Goal: Task Accomplishment & Management: Use online tool/utility

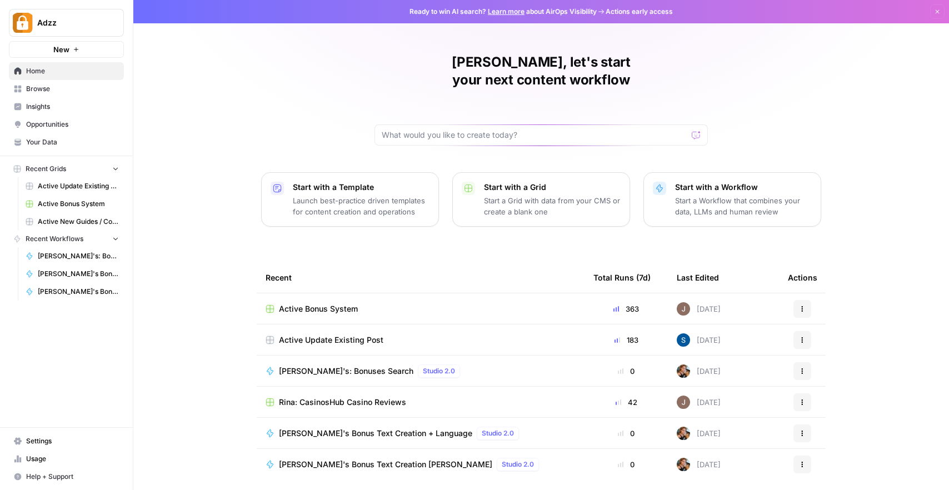
scroll to position [21, 0]
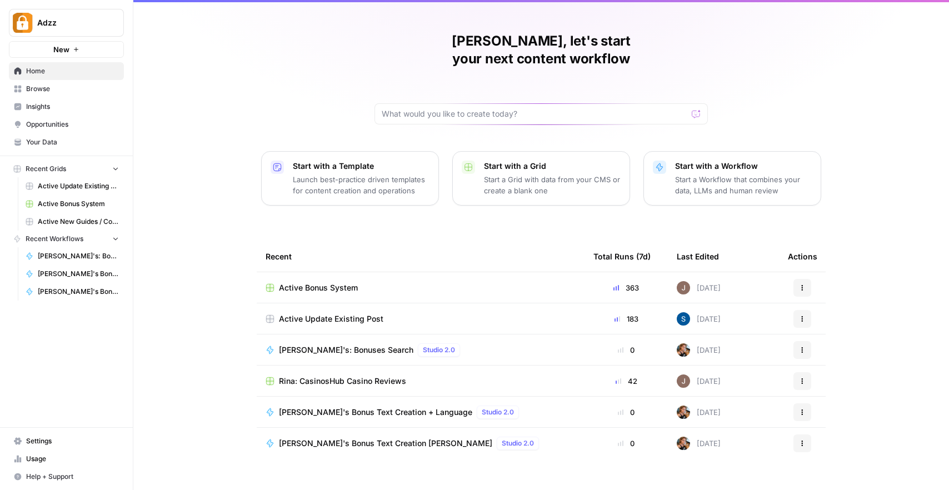
click at [53, 89] on span "Browse" at bounding box center [72, 89] width 93 height 10
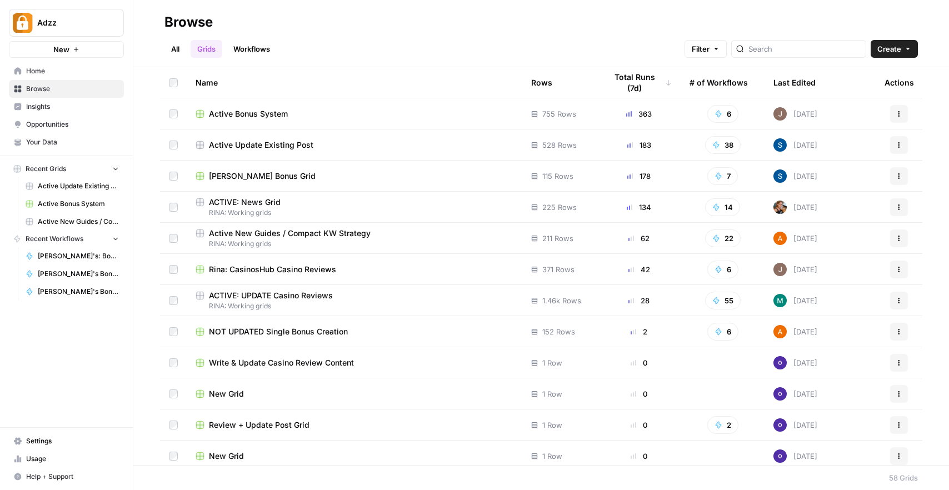
click at [388, 242] on span "RINA: Working grids" at bounding box center [355, 244] width 318 height 10
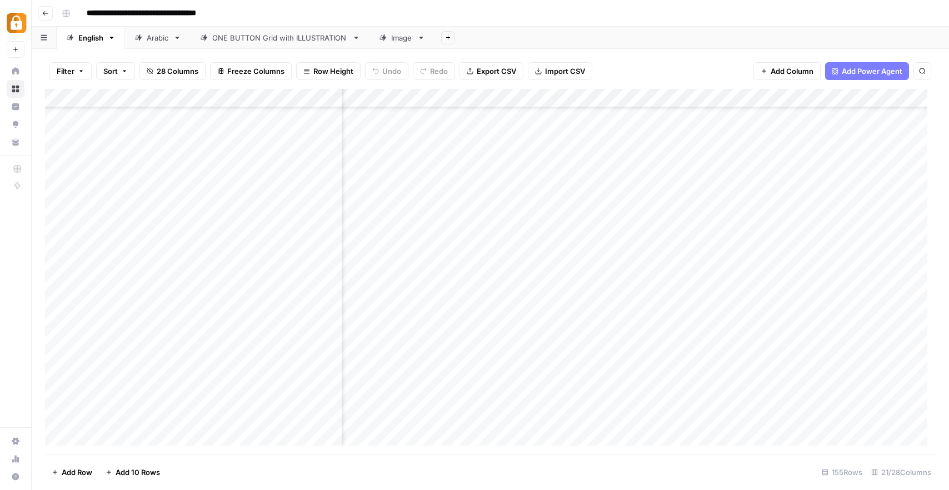
scroll to position [328, 58]
click at [727, 230] on div "Add Column" at bounding box center [490, 271] width 891 height 365
click at [784, 230] on div "Add Column" at bounding box center [490, 271] width 891 height 365
click at [717, 227] on div "Add Column" at bounding box center [490, 271] width 891 height 365
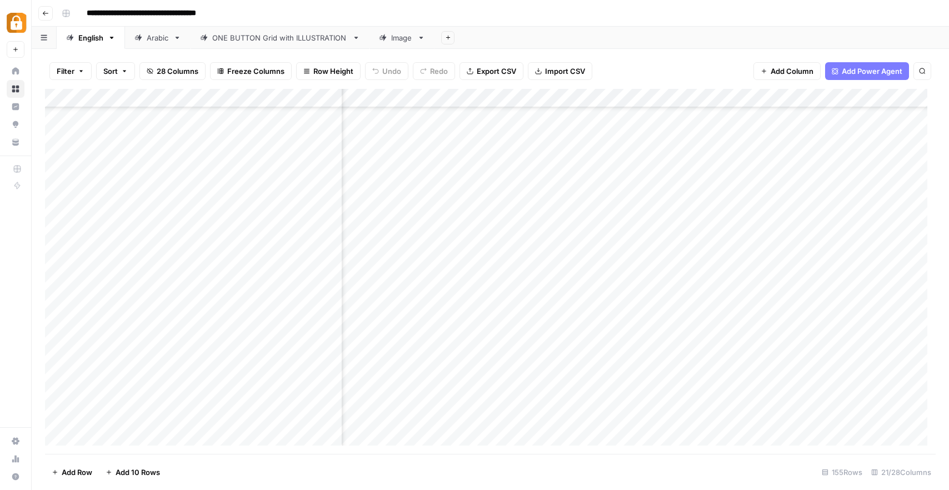
click at [721, 231] on div "Add Column" at bounding box center [490, 271] width 891 height 365
click at [733, 263] on div "Add Column" at bounding box center [490, 271] width 891 height 365
click at [836, 231] on div "Add Column" at bounding box center [490, 271] width 891 height 365
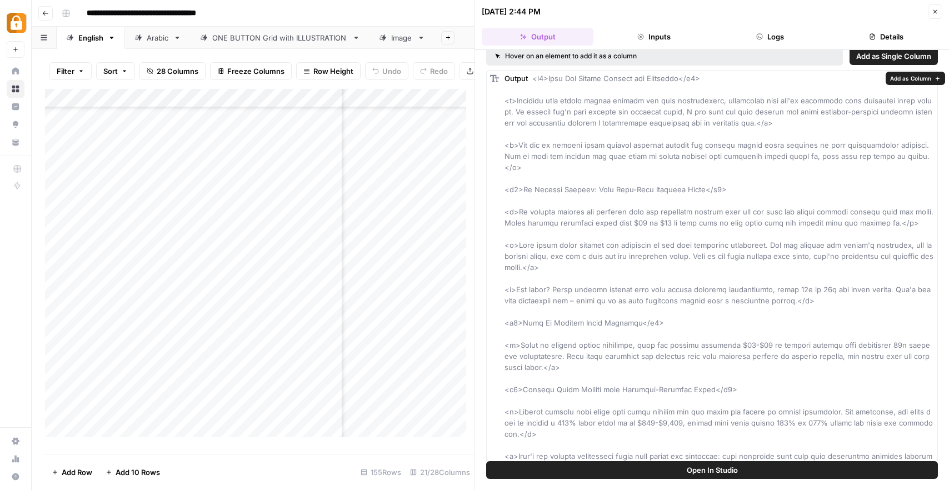
scroll to position [14, 0]
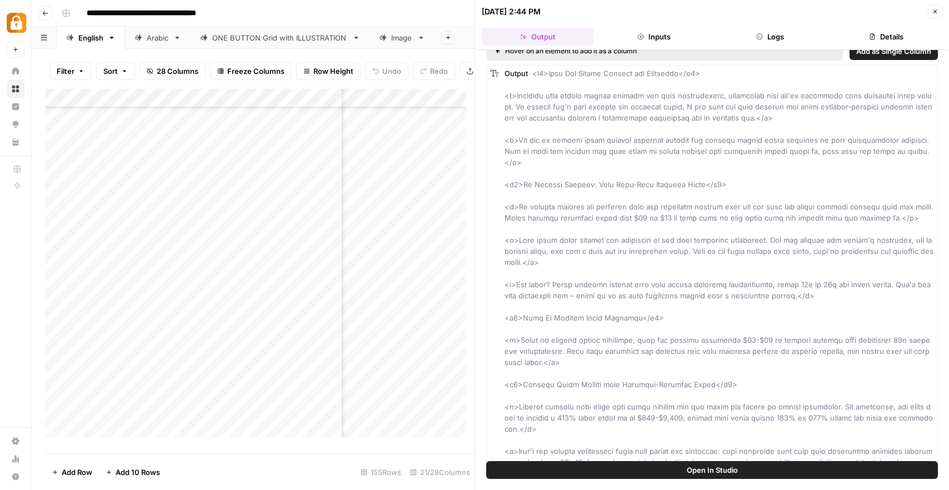
click at [936, 11] on icon "button" at bounding box center [935, 11] width 7 height 7
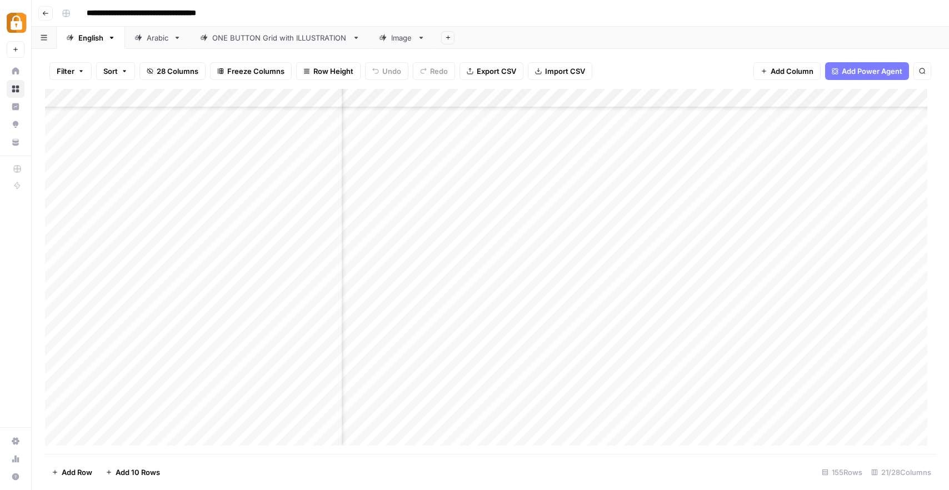
scroll to position [283, 0]
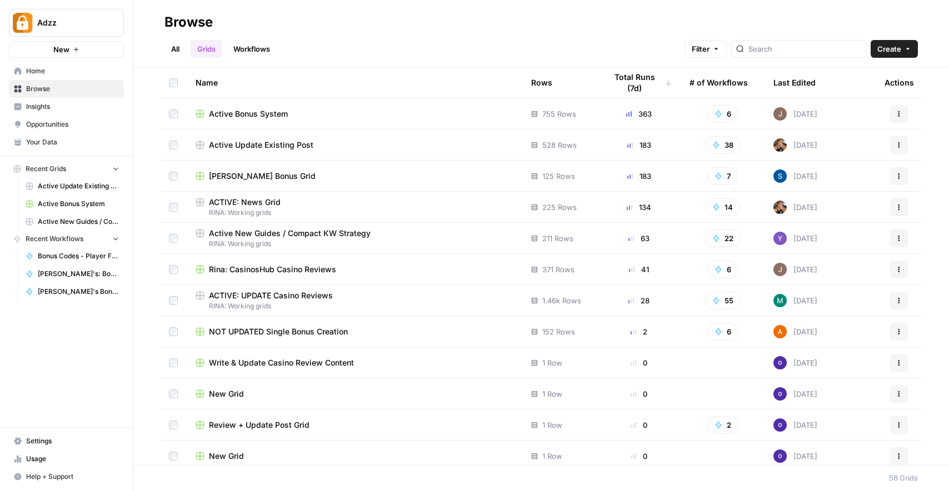
click at [315, 238] on span "Active New Guides / Compact KW Strategy" at bounding box center [290, 233] width 162 height 11
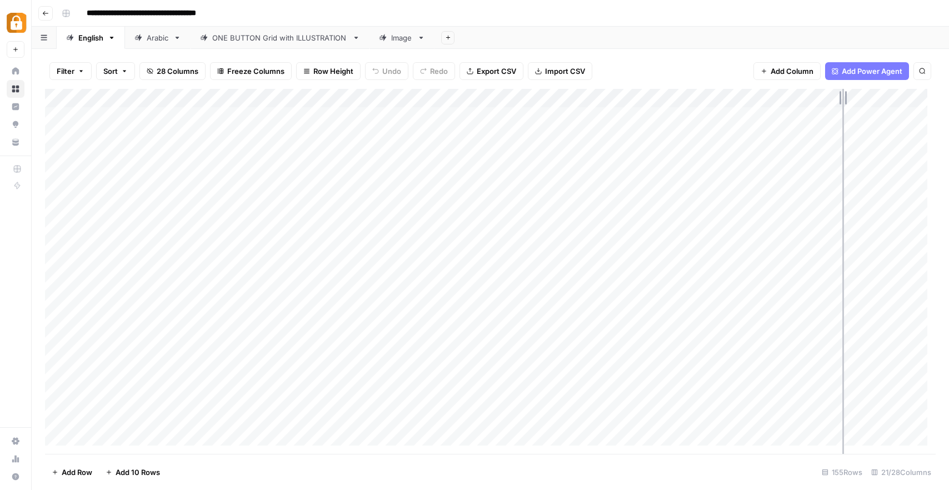
drag, startPoint x: 825, startPoint y: 96, endPoint x: 845, endPoint y: 96, distance: 20.6
click at [845, 96] on div "Add Column" at bounding box center [490, 271] width 891 height 365
click at [259, 35] on div "ONE BUTTON Grid with ILLUSTRATION" at bounding box center [280, 37] width 136 height 11
click at [106, 42] on link "English" at bounding box center [91, 38] width 68 height 22
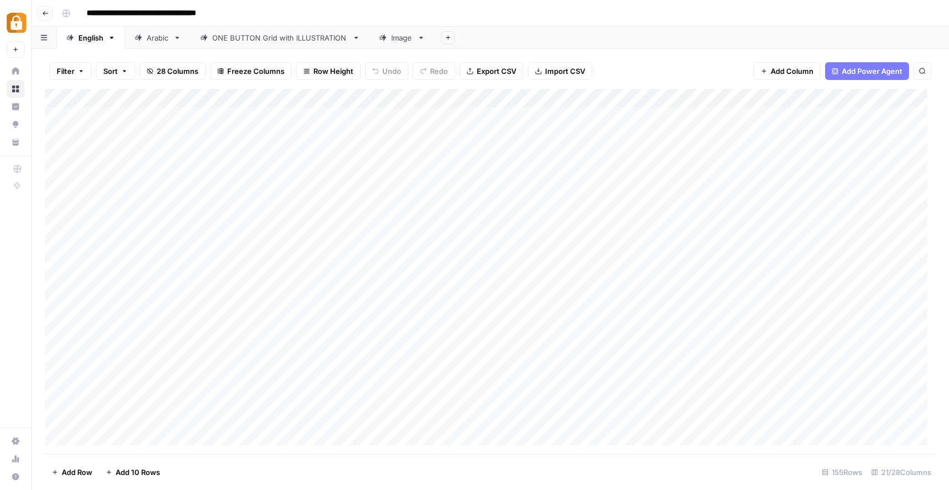
click at [282, 47] on link "ONE BUTTON Grid with ILLUSTRATION" at bounding box center [280, 38] width 179 height 22
click at [88, 45] on link "English" at bounding box center [91, 38] width 68 height 22
click at [251, 33] on div "ONE BUTTON Grid with ILLUSTRATION" at bounding box center [280, 37] width 136 height 11
click at [786, 73] on span "Add Column" at bounding box center [792, 71] width 43 height 11
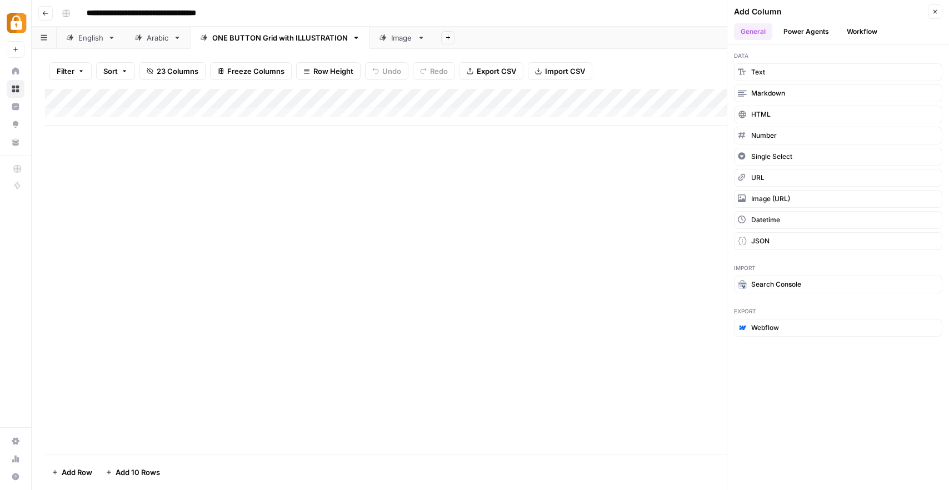
click at [940, 9] on button "Close" at bounding box center [935, 11] width 14 height 14
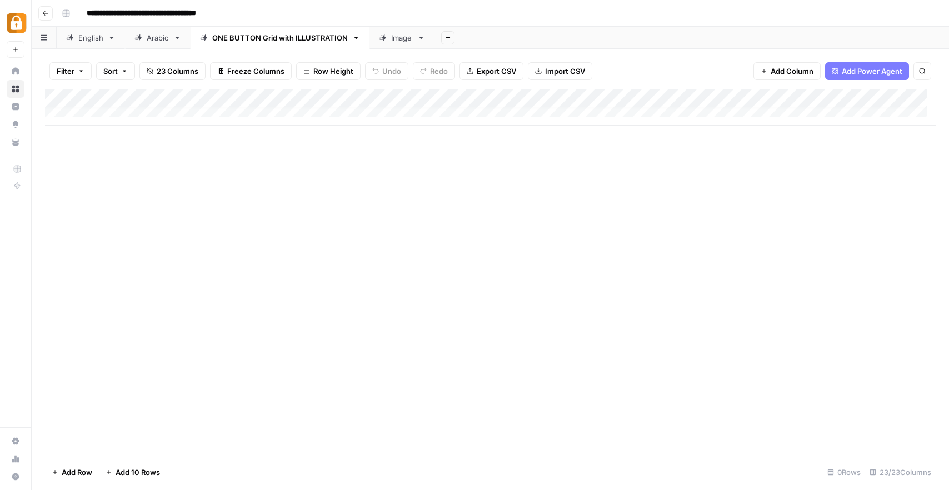
click at [139, 475] on span "Add 10 Rows" at bounding box center [138, 472] width 44 height 11
click at [137, 474] on span "Add 10 Rows" at bounding box center [138, 472] width 44 height 11
click at [95, 40] on div "English" at bounding box center [90, 37] width 25 height 11
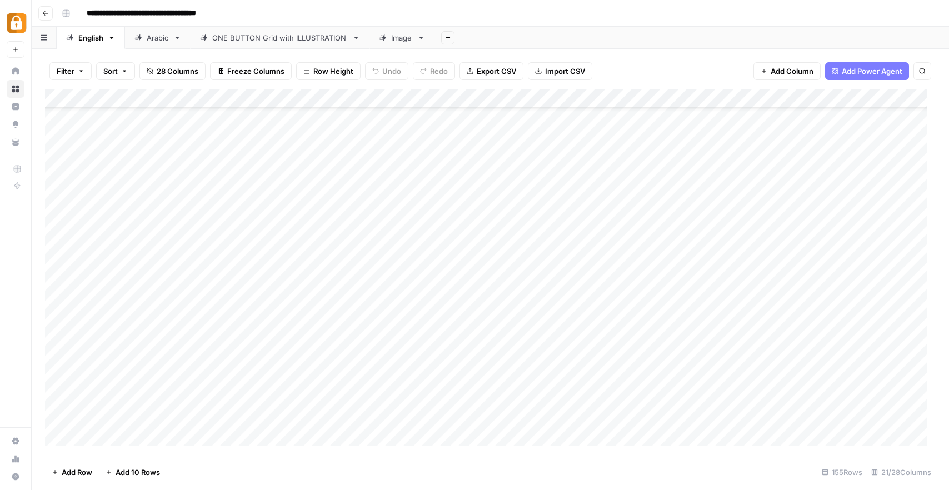
scroll to position [2434, 0]
click at [285, 30] on link "ONE BUTTON Grid with ILLUSTRATION" at bounding box center [280, 38] width 179 height 22
drag, startPoint x: 558, startPoint y: 94, endPoint x: 607, endPoint y: 93, distance: 49.5
click at [607, 93] on div "Add Column" at bounding box center [490, 271] width 891 height 365
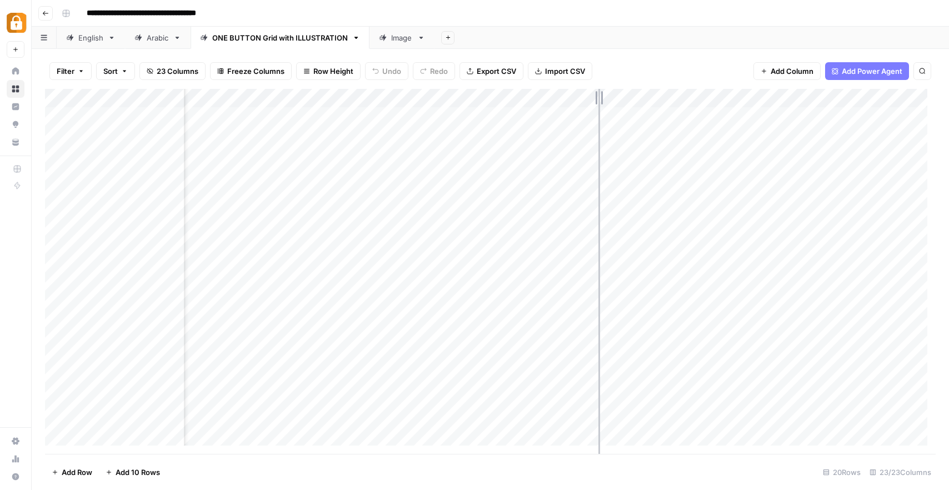
drag, startPoint x: 608, startPoint y: 97, endPoint x: 599, endPoint y: 97, distance: 9.4
click at [599, 97] on div "Add Column" at bounding box center [490, 271] width 891 height 365
drag, startPoint x: 772, startPoint y: 95, endPoint x: 808, endPoint y: 92, distance: 35.7
click at [808, 93] on div "Add Column" at bounding box center [490, 271] width 891 height 365
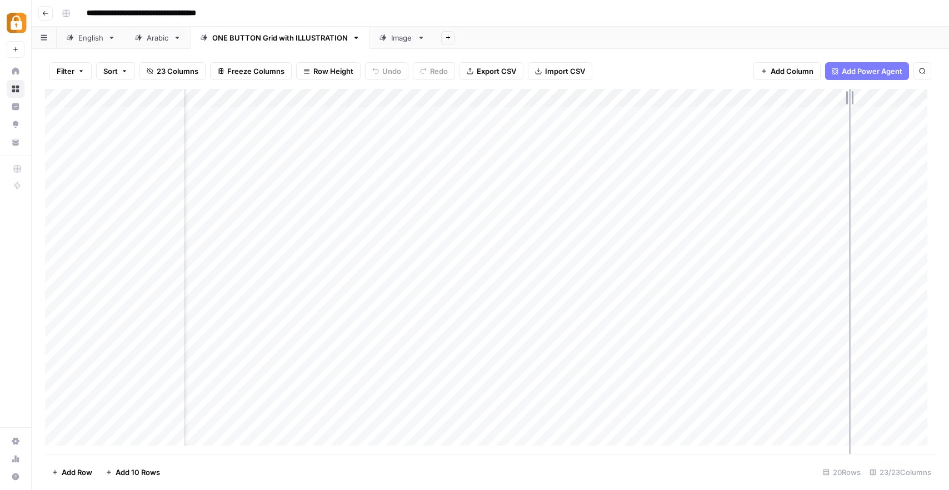
drag, startPoint x: 810, startPoint y: 94, endPoint x: 857, endPoint y: 91, distance: 47.4
click at [857, 91] on div "Add Column" at bounding box center [490, 271] width 891 height 365
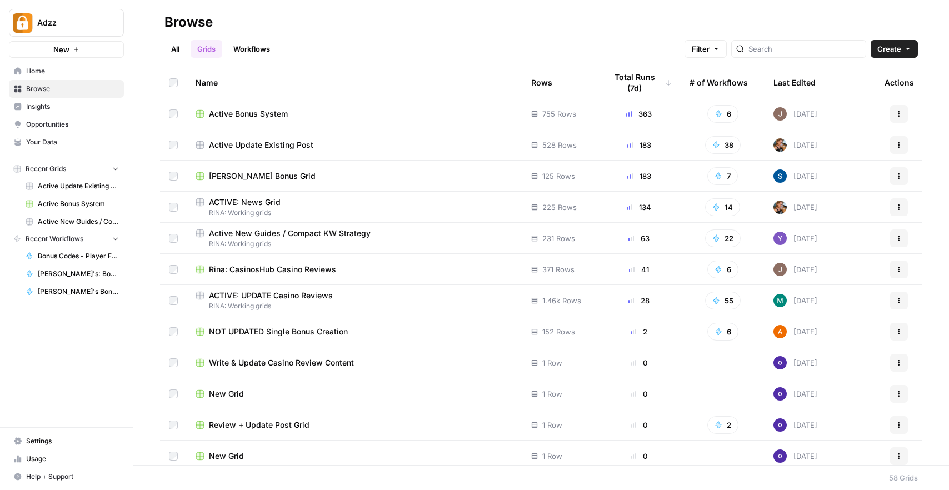
click at [404, 242] on span "RINA: Working grids" at bounding box center [355, 244] width 318 height 10
click at [419, 231] on div "Active New Guides / Compact KW Strategy" at bounding box center [355, 233] width 318 height 11
click at [415, 241] on span "RINA: Working grids" at bounding box center [355, 244] width 318 height 10
